Goal: Transaction & Acquisition: Subscribe to service/newsletter

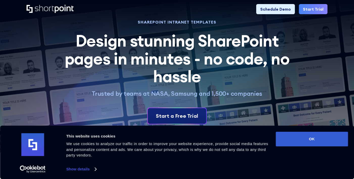
click at [190, 117] on div "Start a Free Trial" at bounding box center [177, 116] width 42 height 8
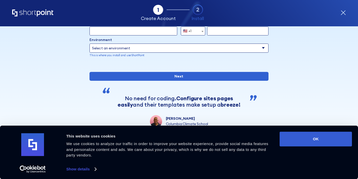
scroll to position [58, 0]
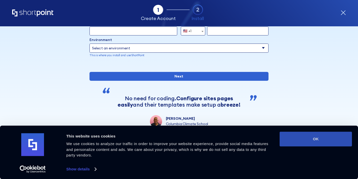
click at [304, 139] on button "OK" at bounding box center [315, 138] width 72 height 15
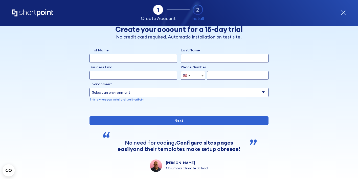
scroll to position [0, 0]
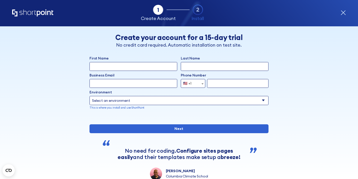
click at [125, 64] on input "First Name" at bounding box center [133, 66] width 88 height 9
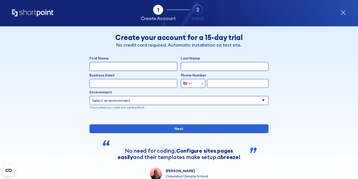
click at [125, 64] on input "First Name" at bounding box center [133, 66] width 88 height 9
